Goal: Navigation & Orientation: Find specific page/section

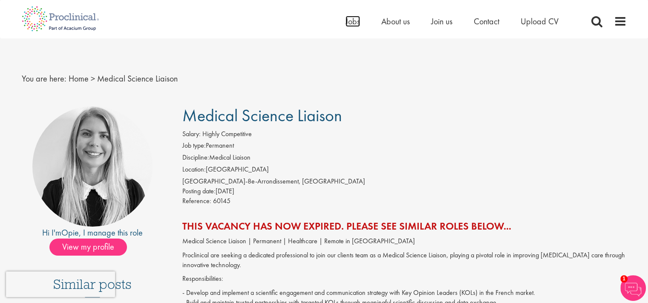
click at [346, 25] on span "Jobs" at bounding box center [353, 21] width 14 height 11
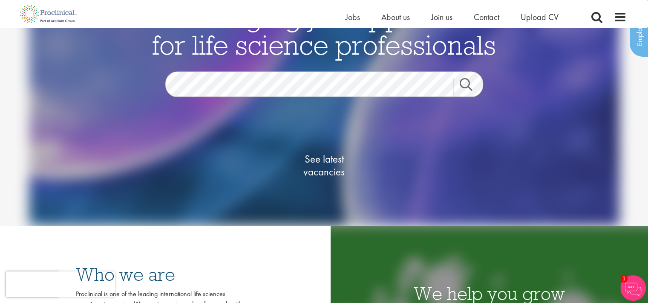
scroll to position [124, 0]
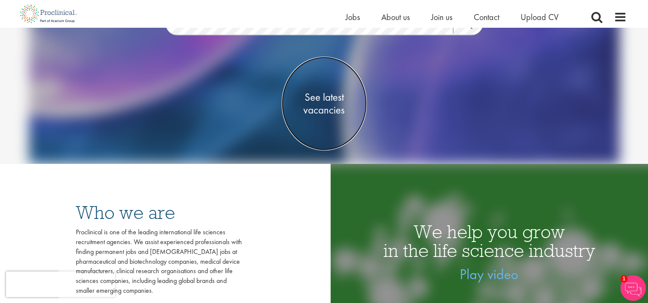
click at [325, 96] on span "See latest vacancies" at bounding box center [324, 103] width 85 height 26
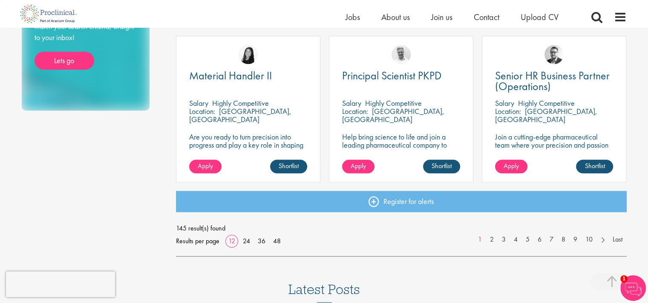
scroll to position [622, 0]
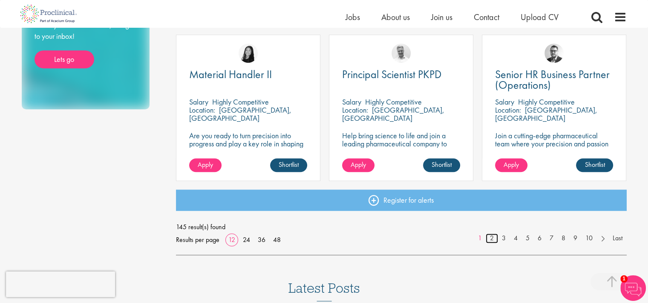
click at [491, 237] on link "2" at bounding box center [492, 238] width 12 height 10
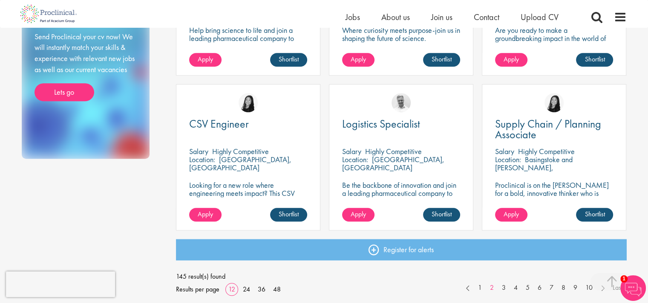
scroll to position [569, 0]
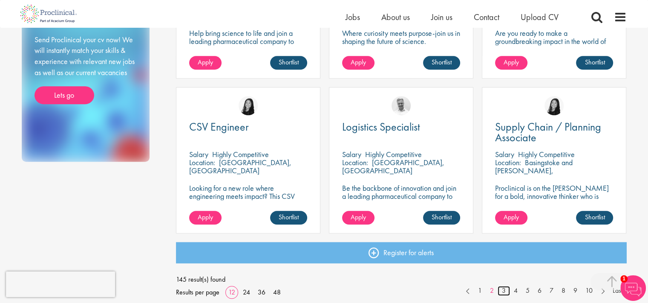
click at [503, 291] on link "3" at bounding box center [504, 291] width 12 height 10
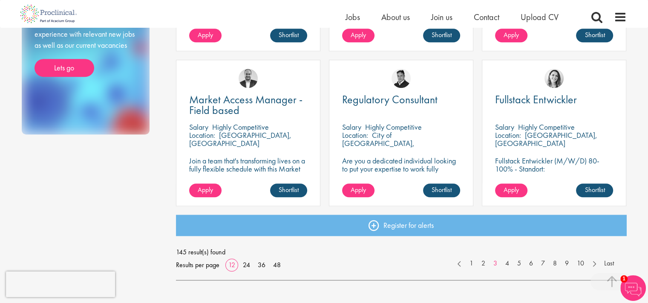
scroll to position [599, 0]
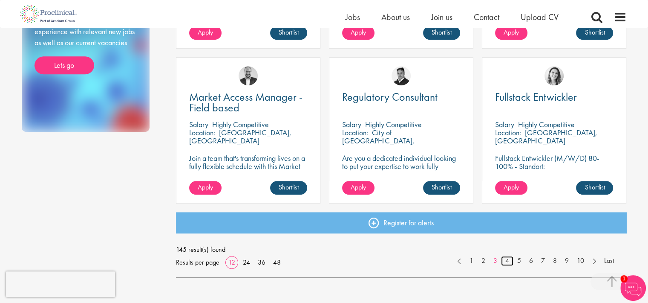
click at [505, 261] on link "4" at bounding box center [507, 261] width 12 height 10
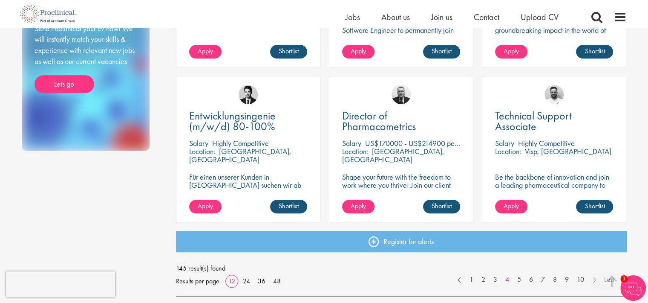
scroll to position [581, 0]
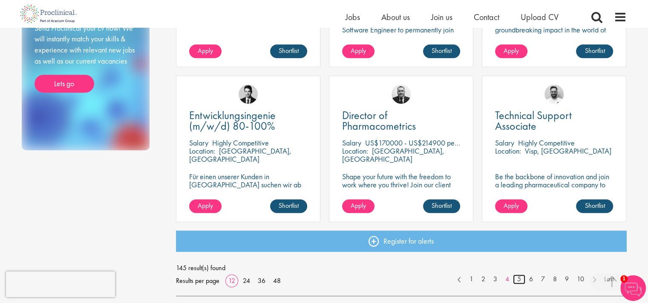
click at [518, 280] on link "5" at bounding box center [519, 279] width 12 height 10
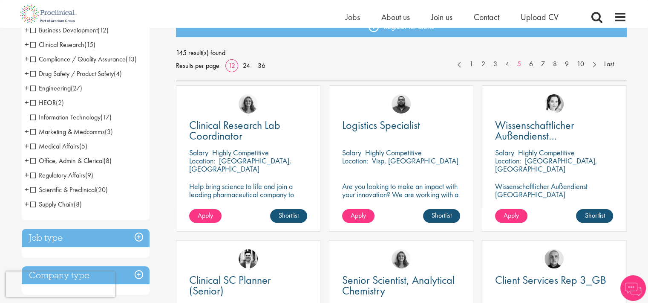
scroll to position [113, 0]
